Goal: Transaction & Acquisition: Purchase product/service

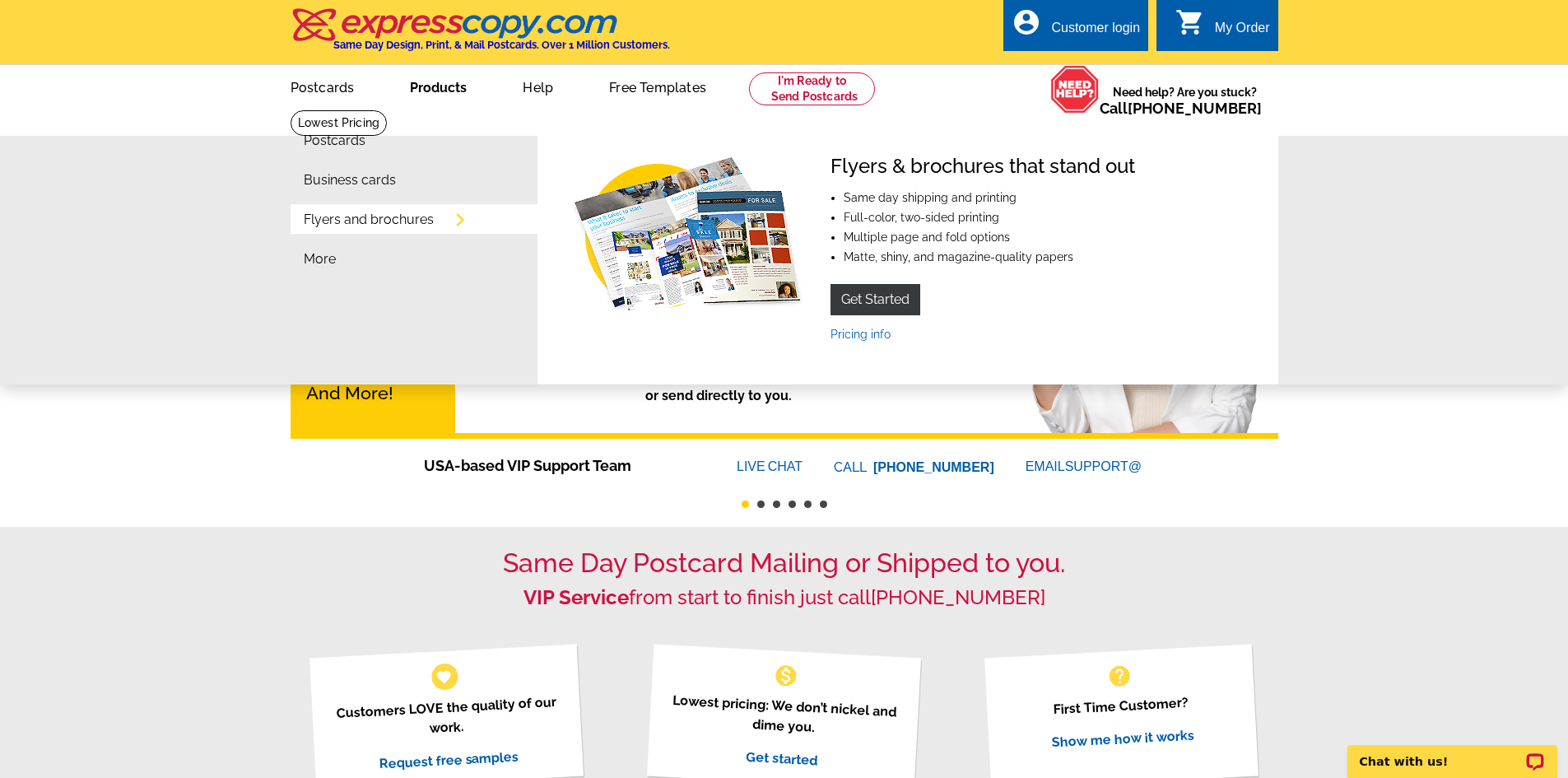
click at [450, 93] on link "Products" at bounding box center [438, 86] width 109 height 39
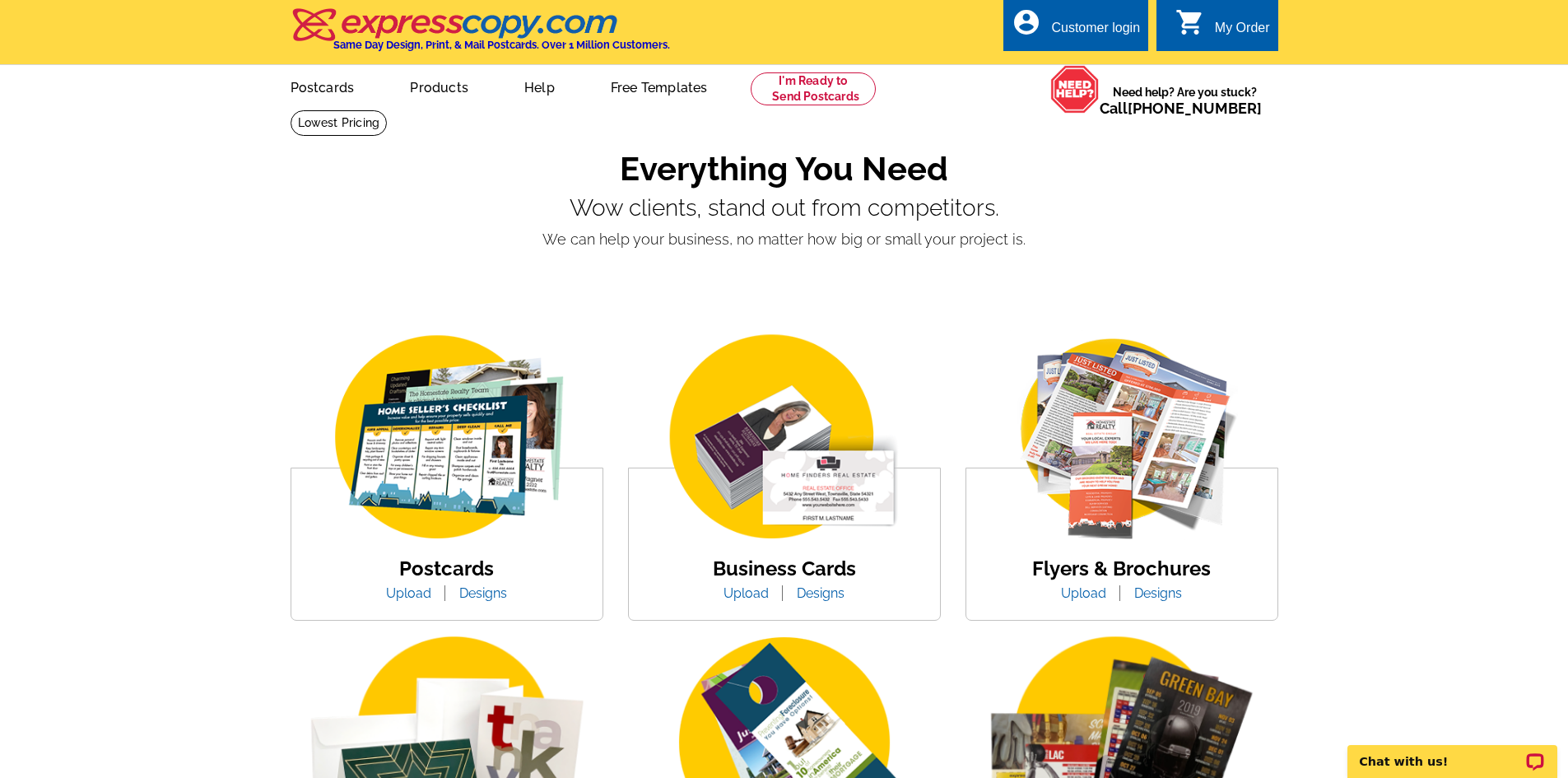
click at [759, 514] on img at bounding box center [784, 438] width 280 height 216
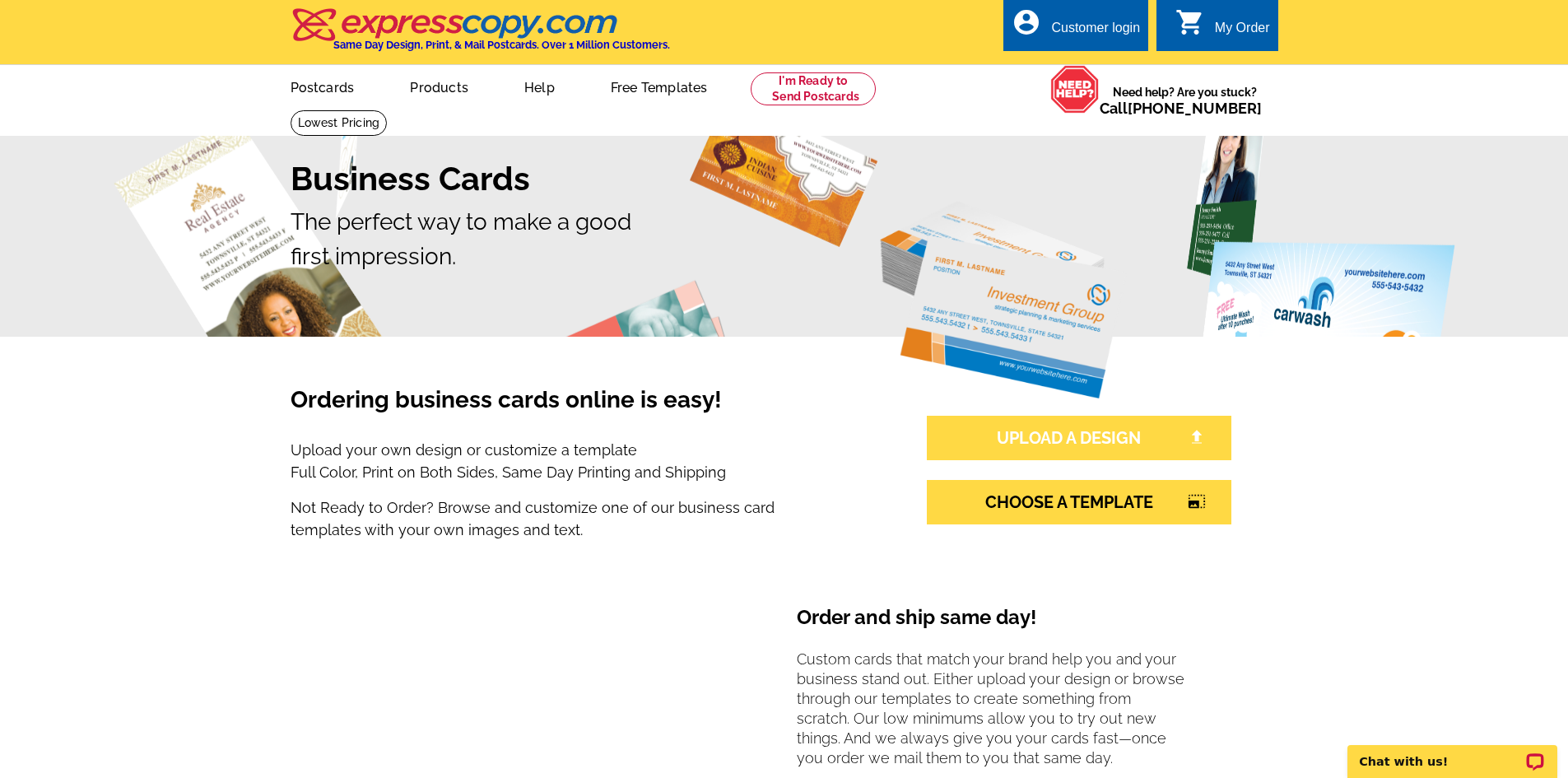
click at [1121, 444] on link "UPLOAD A DESIGN" at bounding box center [1080, 438] width 305 height 44
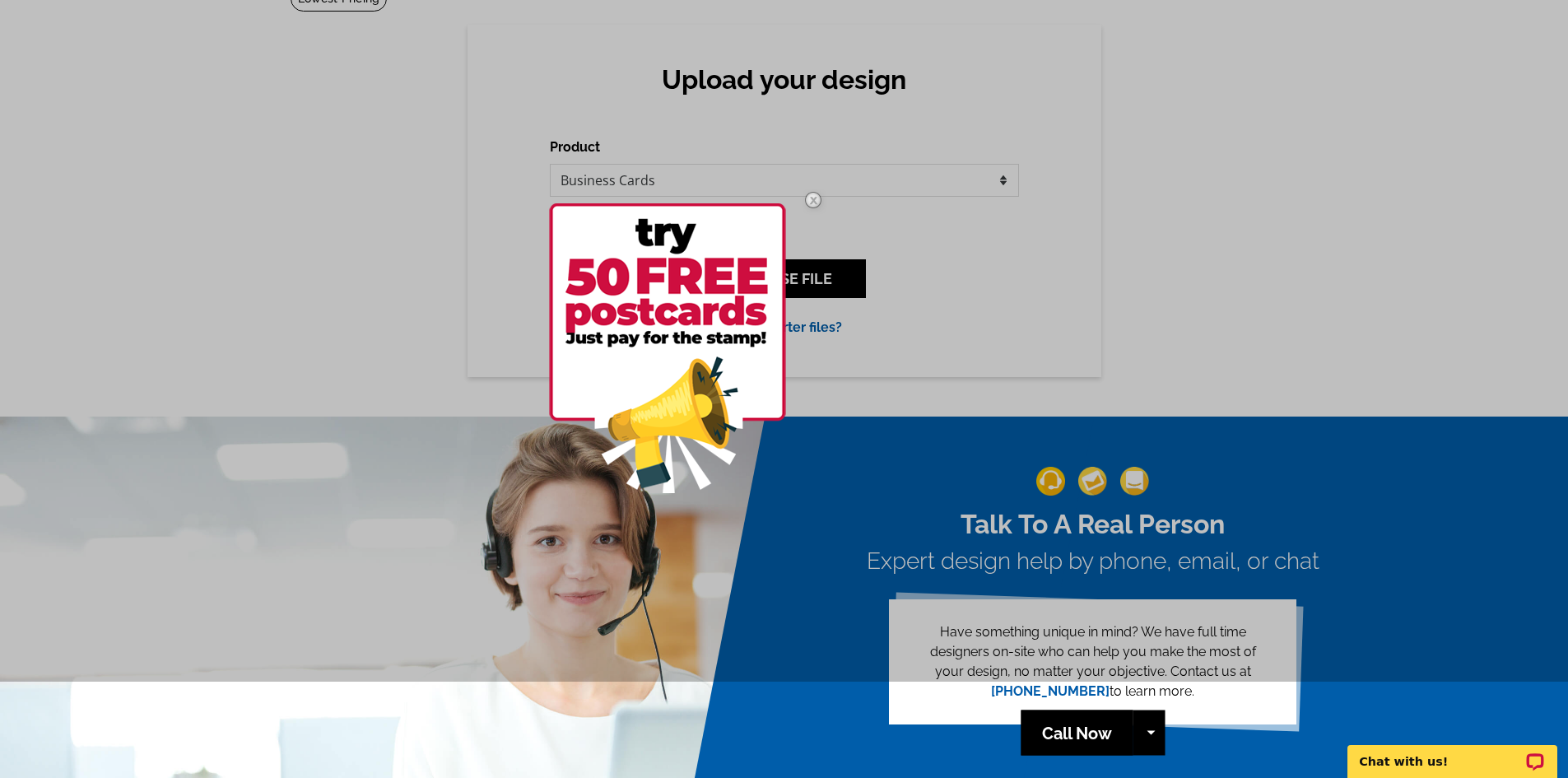
scroll to position [165, 0]
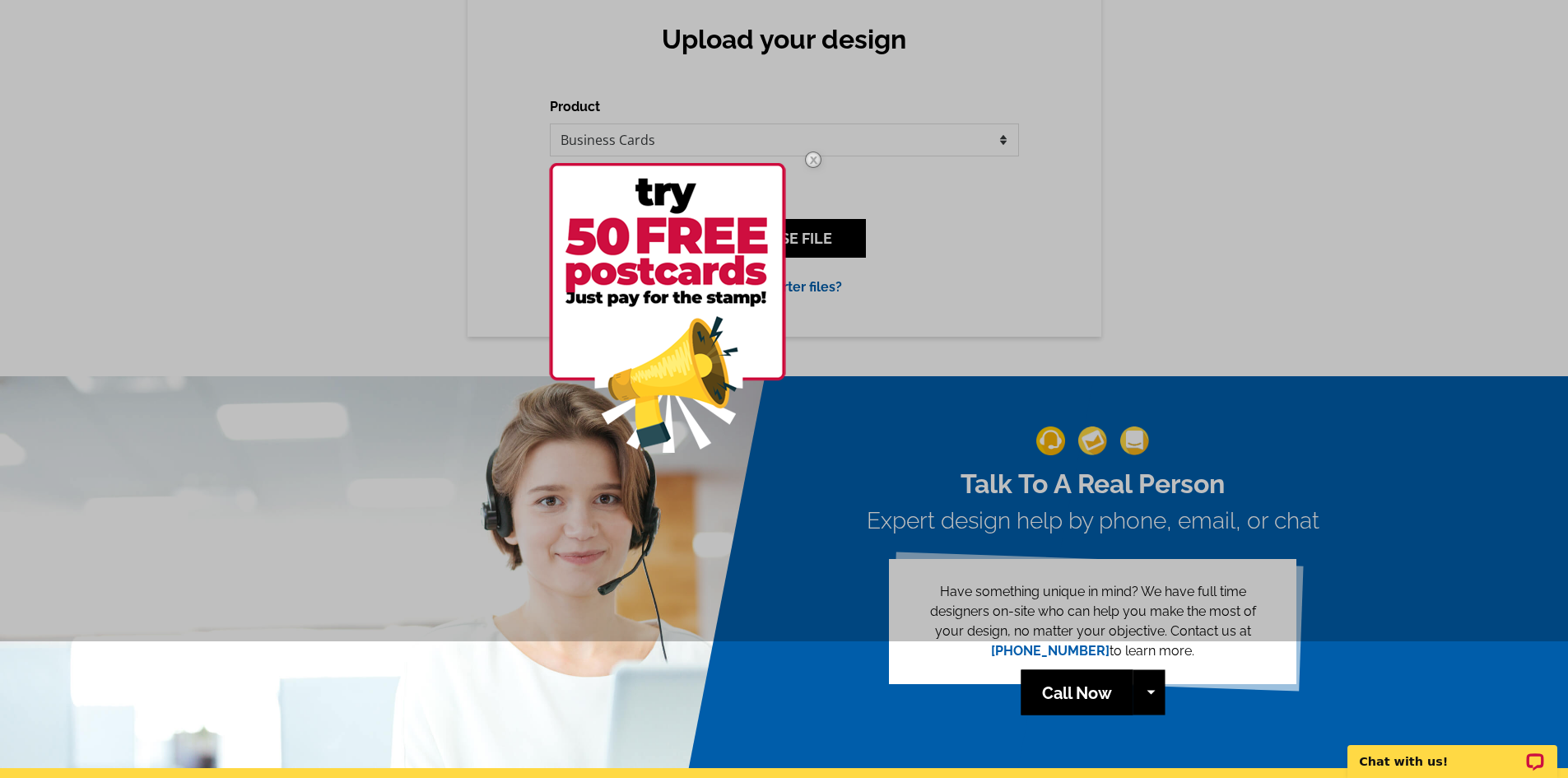
click at [1153, 294] on div at bounding box center [784, 252] width 1568 height 778
click at [973, 274] on div at bounding box center [784, 252] width 1568 height 778
click at [947, 135] on div at bounding box center [784, 252] width 1568 height 778
